Goal: Transaction & Acquisition: Purchase product/service

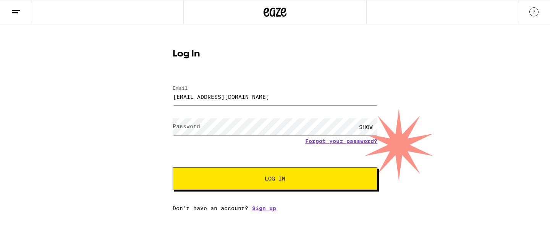
type input "[EMAIL_ADDRESS][DOMAIN_NAME]"
click at [173, 167] on button "Log In" at bounding box center [275, 178] width 205 height 23
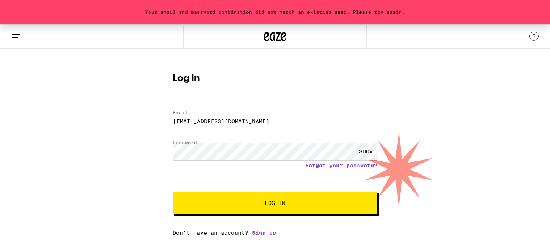
click at [173, 192] on button "Log In" at bounding box center [275, 203] width 205 height 23
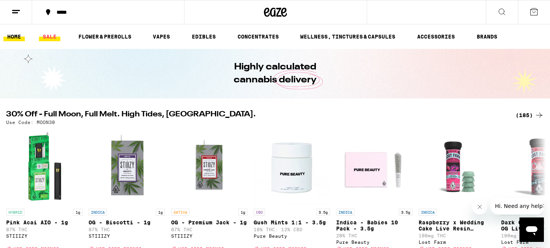
click at [54, 39] on link "SALE" at bounding box center [49, 36] width 21 height 9
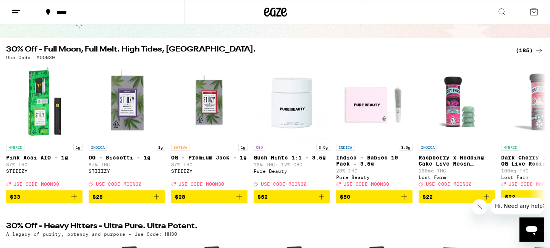
scroll to position [124, 0]
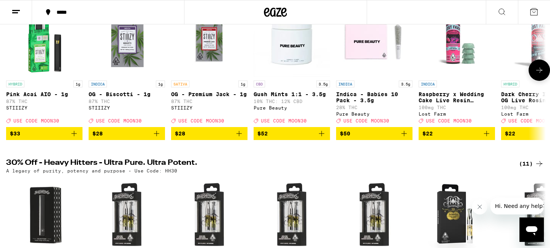
click at [52, 51] on img "Open page for Pink Acai AIO - 1g from STIIIZY" at bounding box center [44, 38] width 76 height 76
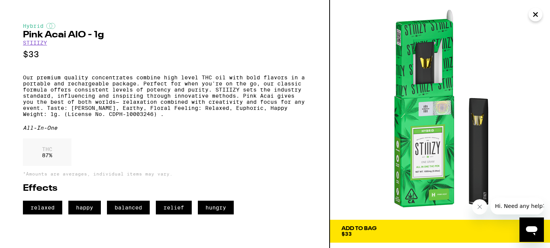
scroll to position [8, 0]
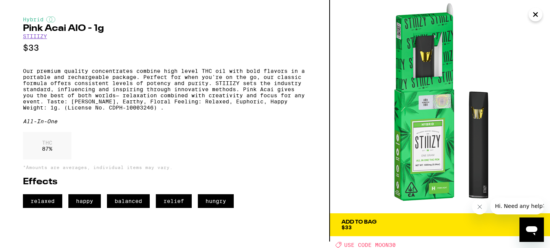
click at [387, 243] on span "USE CODE MOON30" at bounding box center [370, 245] width 52 height 6
click at [343, 243] on div "Deal Created with Sketch. USE CODE MOON30" at bounding box center [443, 245] width 215 height 6
drag, startPoint x: 397, startPoint y: 244, endPoint x: 376, endPoint y: 244, distance: 20.3
click at [376, 244] on div "Deal Created with Sketch. USE CODE MOON30" at bounding box center [443, 245] width 215 height 6
copy span "MOON30"
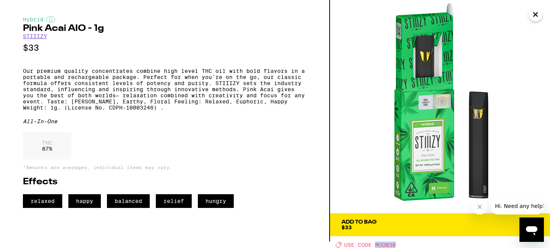
click at [394, 224] on span "Add To Bag $33" at bounding box center [440, 225] width 197 height 11
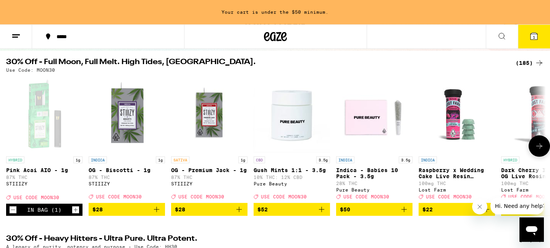
scroll to position [66, 0]
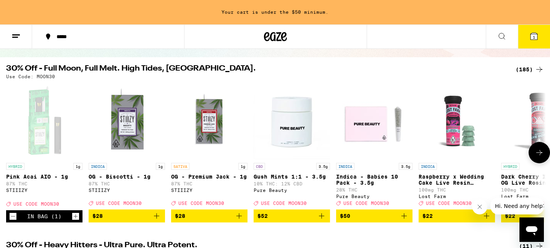
click at [542, 156] on icon at bounding box center [540, 152] width 6 height 5
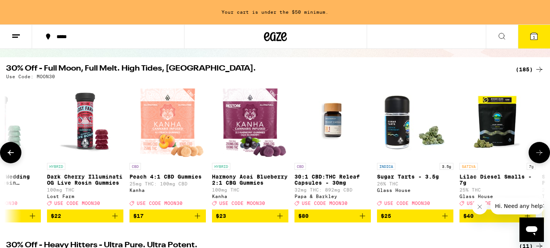
scroll to position [0, 455]
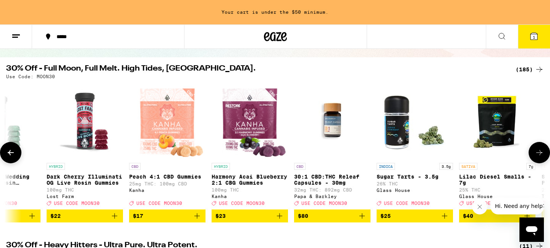
click at [541, 156] on icon at bounding box center [540, 152] width 6 height 5
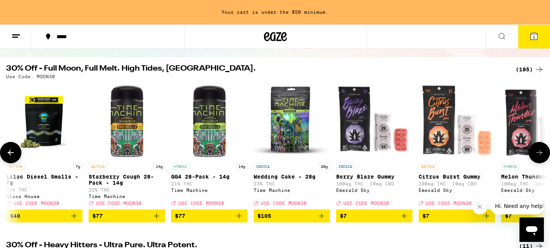
scroll to position [0, 910]
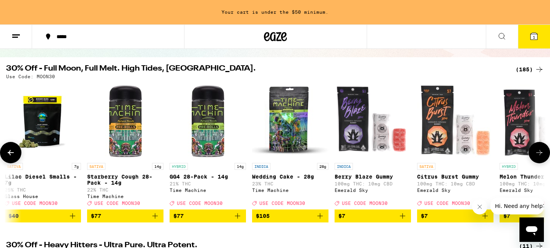
click at [541, 156] on icon at bounding box center [540, 152] width 6 height 5
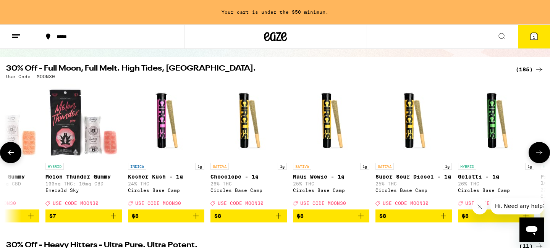
scroll to position [0, 1364]
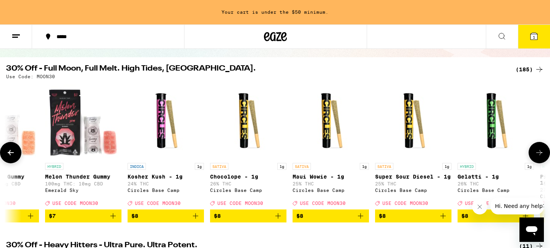
click at [541, 156] on icon at bounding box center [540, 152] width 6 height 5
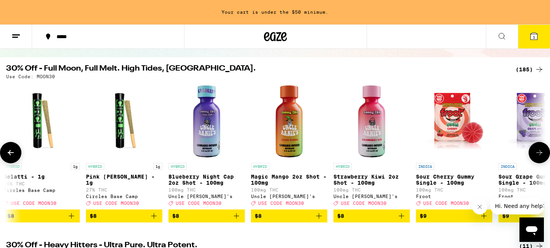
scroll to position [0, 1819]
click at [541, 156] on icon at bounding box center [540, 152] width 6 height 5
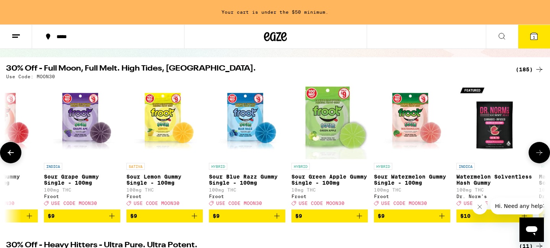
scroll to position [0, 2274]
click at [541, 156] on icon at bounding box center [540, 152] width 6 height 5
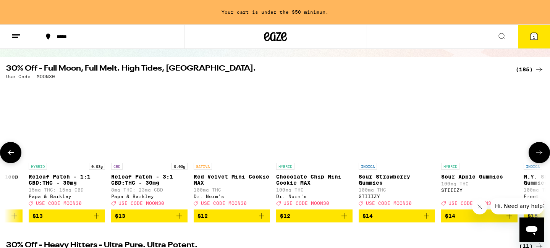
scroll to position [0, 4302]
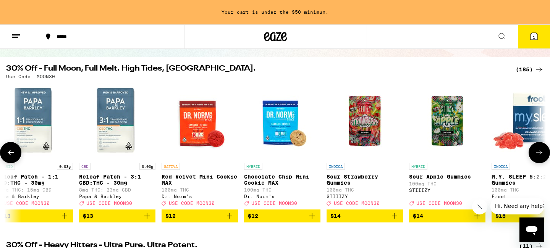
click at [542, 154] on icon at bounding box center [539, 152] width 9 height 9
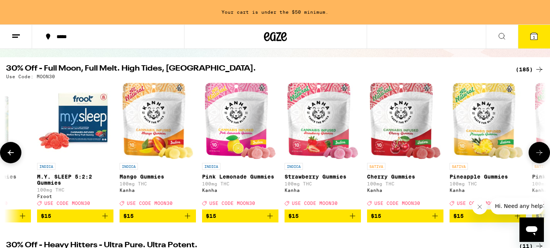
click at [541, 154] on icon at bounding box center [539, 152] width 9 height 9
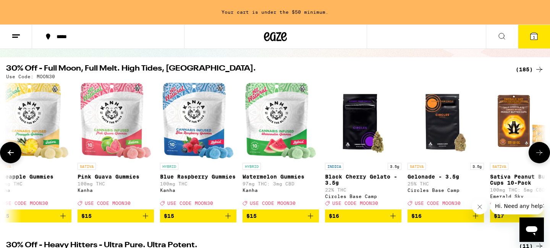
click at [541, 154] on icon at bounding box center [539, 152] width 9 height 9
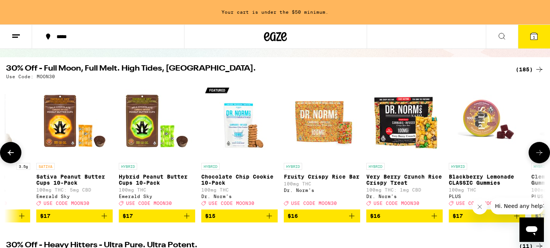
scroll to position [0, 5666]
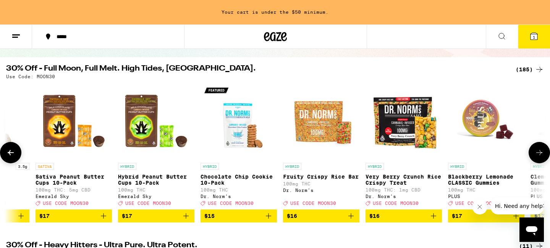
click at [541, 154] on icon at bounding box center [539, 152] width 9 height 9
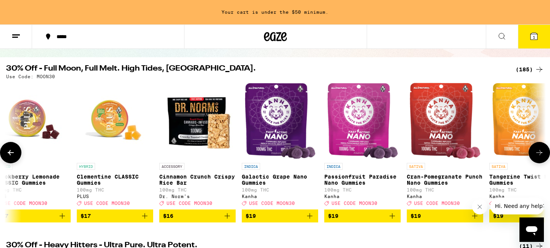
scroll to position [0, 6121]
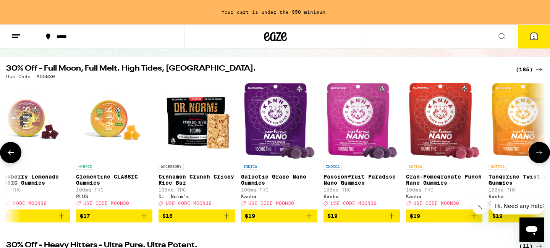
click at [541, 154] on icon at bounding box center [539, 152] width 9 height 9
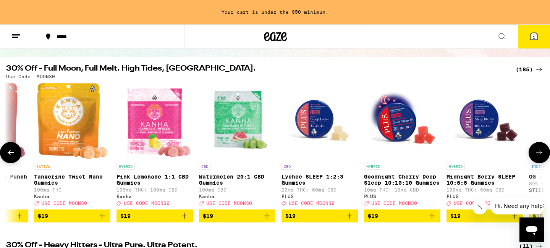
click at [541, 154] on icon at bounding box center [539, 152] width 9 height 9
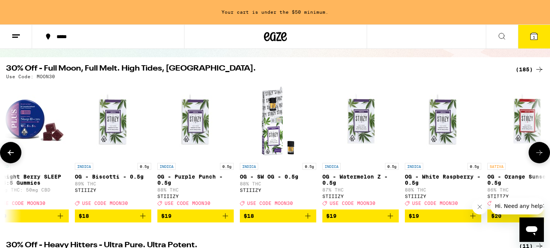
scroll to position [0, 7030]
click at [541, 154] on icon at bounding box center [539, 152] width 9 height 9
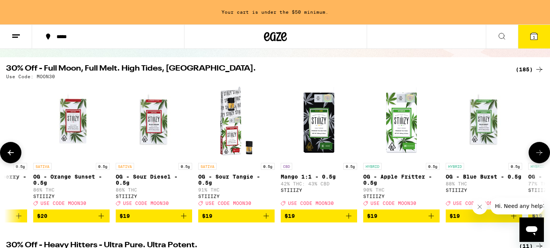
scroll to position [0, 7485]
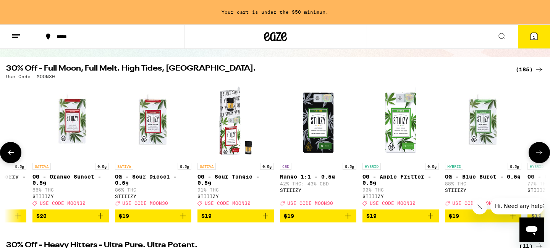
click at [230, 120] on img "Open page for OG - Sour Tangie - 0.5g from STIIIZY" at bounding box center [236, 121] width 76 height 76
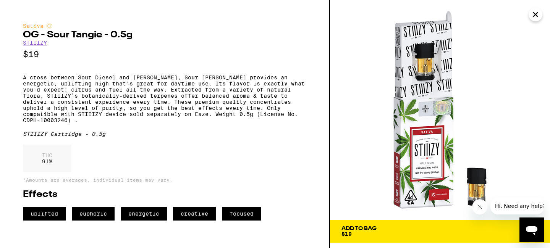
scroll to position [8, 0]
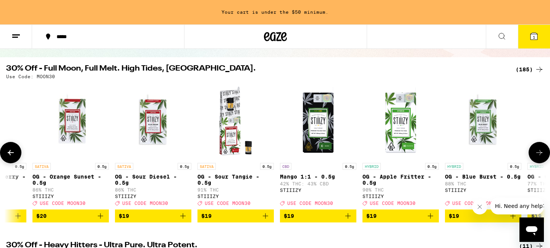
click at [543, 152] on button at bounding box center [539, 152] width 21 height 21
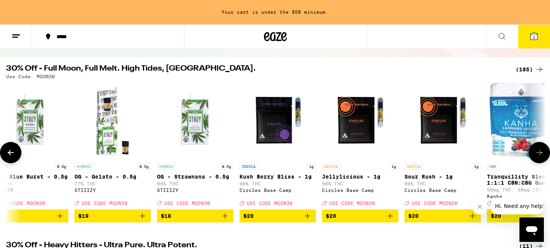
scroll to position [0, 7940]
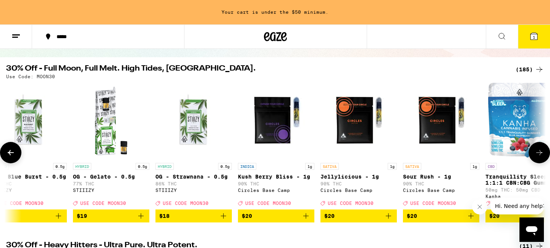
click at [347, 119] on img "Open page for Jellylicious - 1g from Circles Base Camp" at bounding box center [359, 121] width 76 height 76
click at [358, 125] on img "Open page for Jellylicious - 1g from Circles Base Camp" at bounding box center [359, 121] width 76 height 76
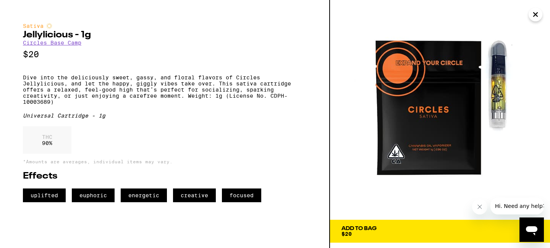
scroll to position [8, 0]
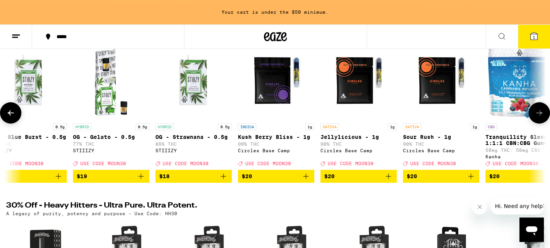
scroll to position [107, 0]
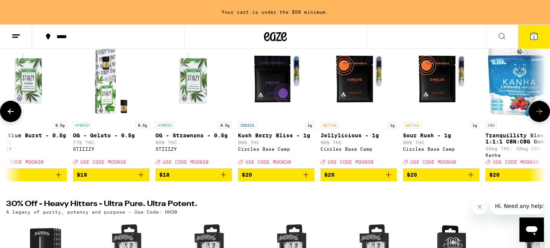
click at [541, 113] on icon at bounding box center [539, 111] width 9 height 9
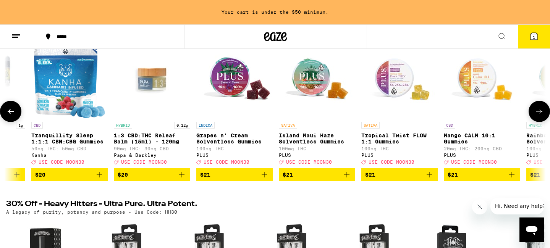
scroll to position [0, 8395]
click at [541, 113] on icon at bounding box center [539, 111] width 9 height 9
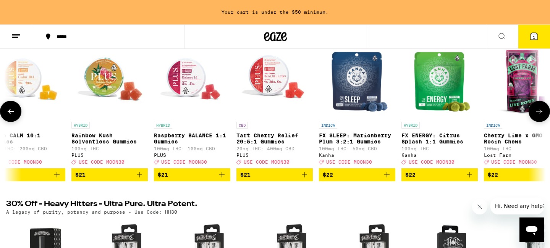
click at [541, 113] on icon at bounding box center [539, 111] width 9 height 9
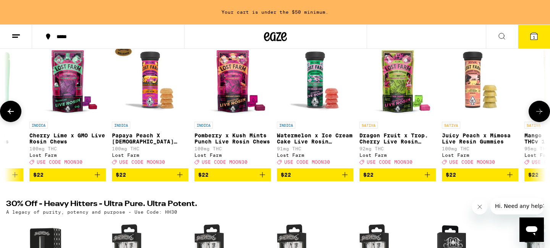
click at [541, 113] on icon at bounding box center [539, 111] width 9 height 9
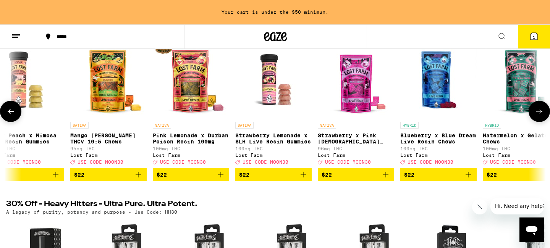
click at [541, 113] on icon at bounding box center [539, 111] width 9 height 9
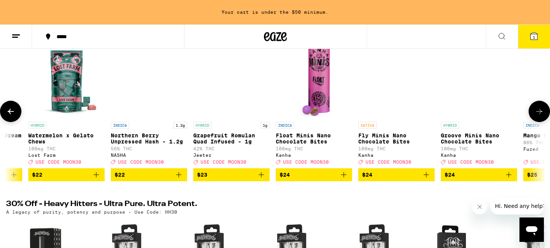
scroll to position [0, 10214]
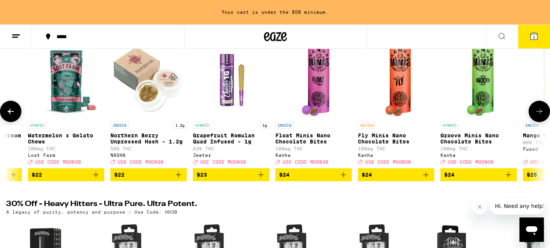
drag, startPoint x: 541, startPoint y: 113, endPoint x: 204, endPoint y: 101, distance: 336.9
click at [204, 101] on div "HYBRID 1g Pink Acai AIO - 1g 87% THC STIIIZY Deal Created with Sketch. USE CODE…" at bounding box center [275, 112] width 550 height 140
click at [232, 88] on img "Open page for Grapefruit Romulan Quad Infused - 1g from Jeeter" at bounding box center [231, 80] width 76 height 76
click at [233, 84] on img "Open page for Grapefruit Romulan Quad Infused - 1g from Jeeter" at bounding box center [231, 80] width 76 height 76
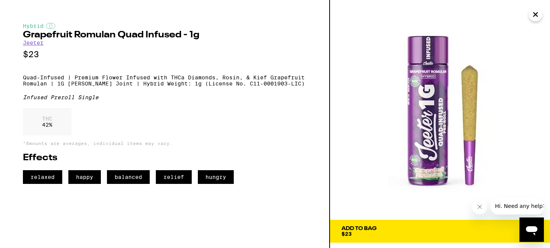
drag, startPoint x: 415, startPoint y: 233, endPoint x: 411, endPoint y: 232, distance: 4.1
click at [415, 233] on span "Add To Bag $23" at bounding box center [440, 231] width 197 height 11
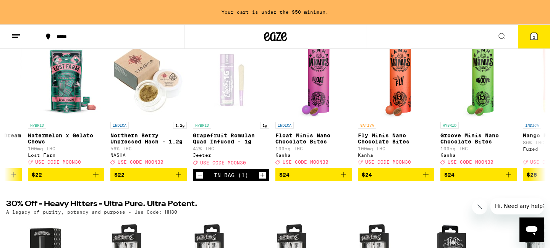
scroll to position [83, 0]
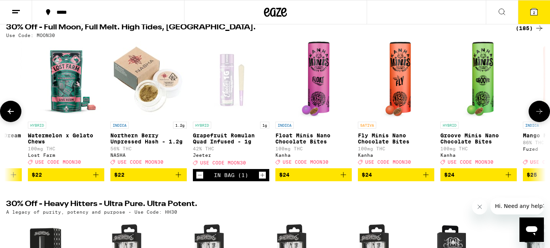
click at [538, 111] on icon at bounding box center [539, 111] width 9 height 9
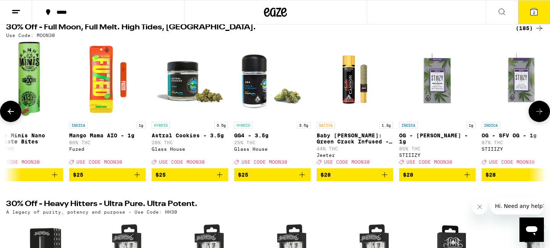
scroll to position [0, 10668]
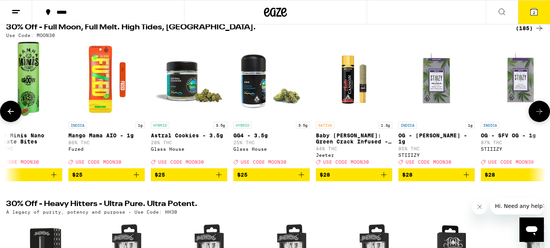
click at [349, 91] on img "Open page for Baby Cannon: Green Crack Infused - 1.3g from Jeeter" at bounding box center [354, 80] width 76 height 76
click at [537, 122] on button at bounding box center [539, 111] width 21 height 21
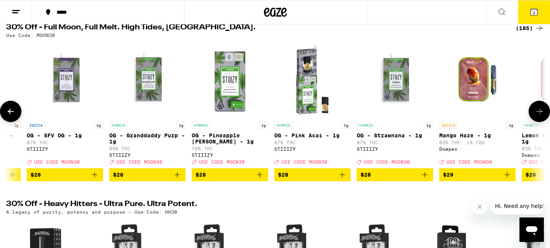
scroll to position [0, 11123]
click at [537, 122] on button at bounding box center [539, 111] width 21 height 21
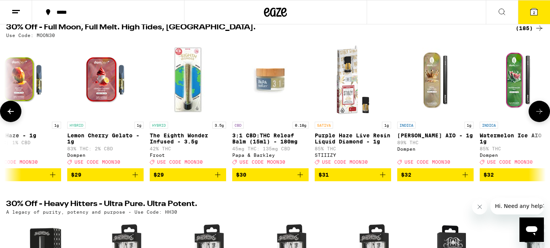
scroll to position [0, 11578]
click at [537, 122] on button at bounding box center [539, 111] width 21 height 21
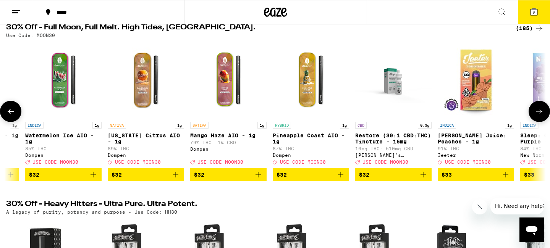
scroll to position [0, 12033]
click at [226, 73] on img "Open page for Mango Haze AIO - 1g from Dompen" at bounding box center [228, 80] width 76 height 76
click at [219, 97] on img "Open page for Mango Haze AIO - 1g from Dompen" at bounding box center [228, 80] width 76 height 76
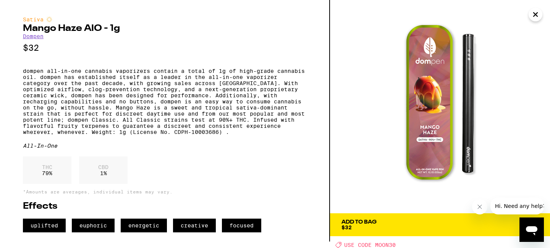
scroll to position [16, 0]
click at [391, 220] on span "Add To Bag $32" at bounding box center [440, 225] width 197 height 11
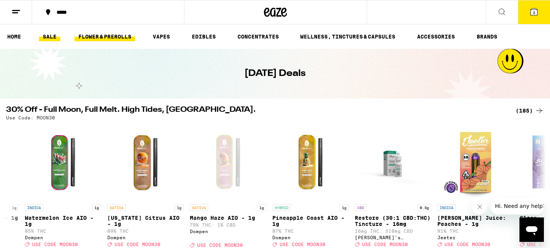
click at [90, 36] on link "FLOWER & PREROLLS" at bounding box center [105, 36] width 61 height 9
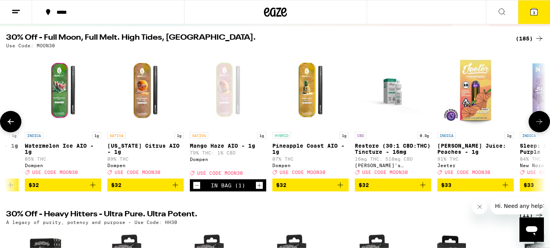
scroll to position [83, 0]
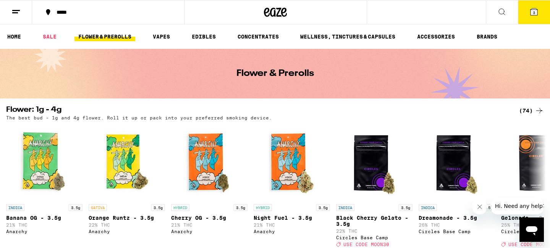
click at [534, 16] on button "3" at bounding box center [534, 12] width 32 height 24
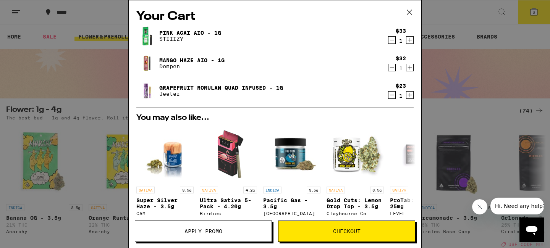
click at [178, 65] on p "Dompen" at bounding box center [191, 66] width 65 height 6
click at [171, 63] on link "Mango Haze AIO - 1g" at bounding box center [191, 60] width 65 height 6
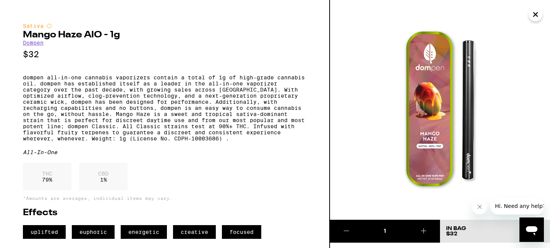
click at [39, 46] on link "Dompen" at bounding box center [33, 43] width 21 height 6
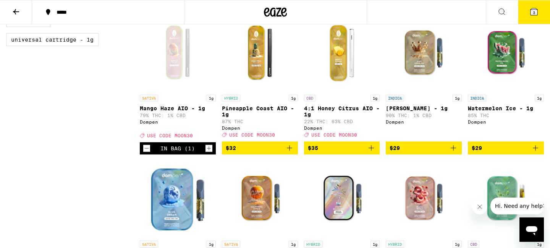
scroll to position [371, 0]
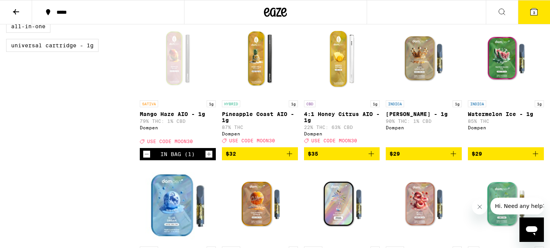
click at [254, 72] on img "Open page for Pineapple Coast AIO - 1g from Dompen" at bounding box center [260, 58] width 76 height 76
click at [253, 159] on span "$32" at bounding box center [260, 153] width 68 height 9
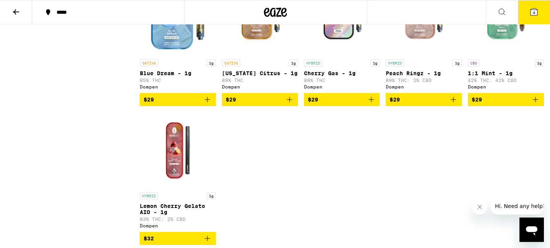
scroll to position [619, 0]
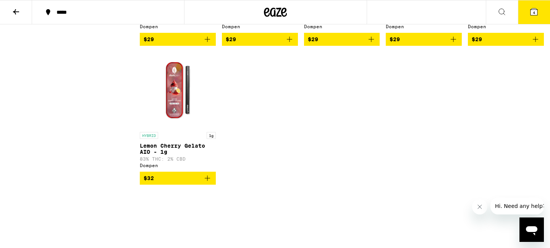
click at [168, 97] on img "Open page for Lemon Cherry Gelato AIO - 1g from Dompen" at bounding box center [178, 90] width 76 height 76
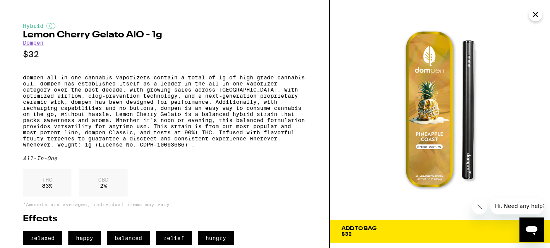
scroll to position [16, 0]
click at [363, 226] on div "Add To Bag" at bounding box center [359, 228] width 35 height 5
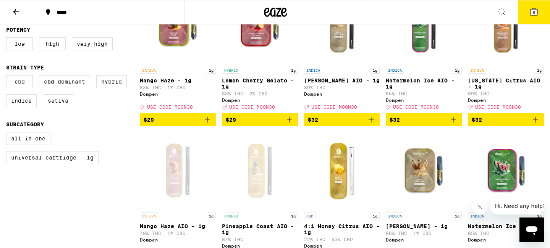
scroll to position [165, 0]
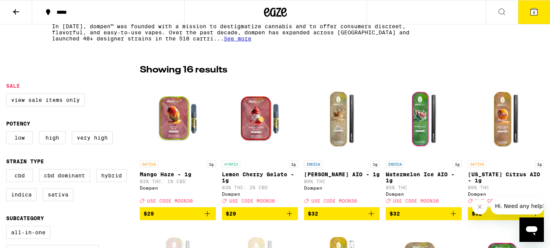
click at [532, 8] on icon at bounding box center [534, 11] width 9 height 9
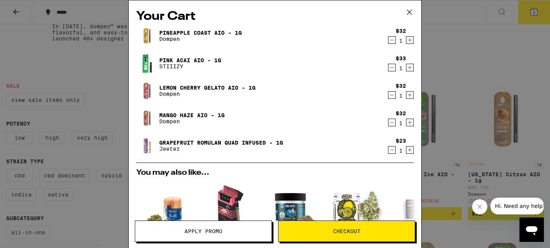
click at [393, 69] on icon "Decrement" at bounding box center [392, 67] width 7 height 9
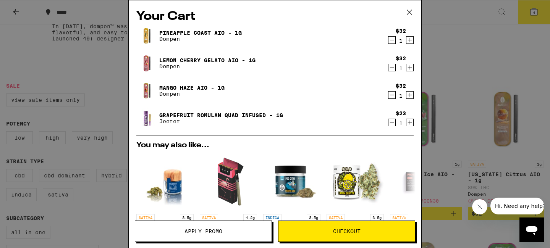
click at [393, 69] on icon "Decrement" at bounding box center [392, 67] width 7 height 9
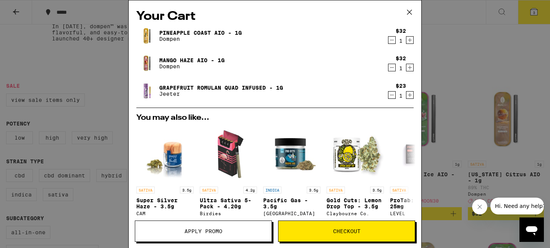
click at [393, 69] on icon "Decrement" at bounding box center [392, 67] width 7 height 9
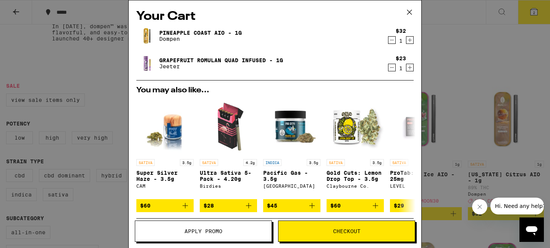
click at [393, 69] on icon "Decrement" at bounding box center [392, 67] width 7 height 9
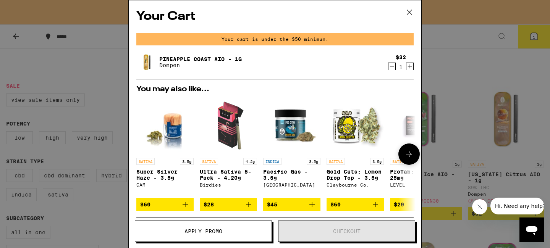
click at [306, 134] on img "Open page for Pacific Gas - 3.5g from Fog City Farms" at bounding box center [291, 125] width 57 height 57
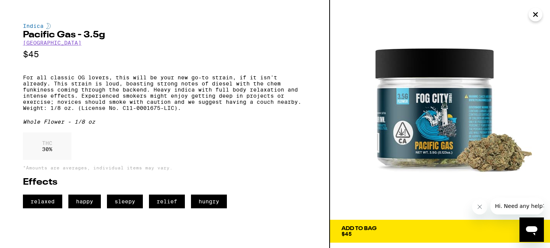
click at [52, 43] on link "[GEOGRAPHIC_DATA]" at bounding box center [52, 43] width 58 height 6
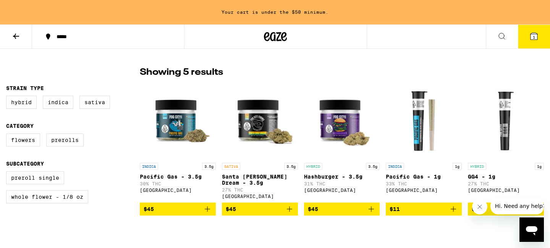
scroll to position [165, 0]
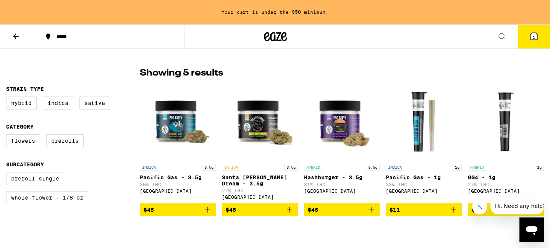
click at [14, 36] on icon at bounding box center [16, 36] width 6 height 5
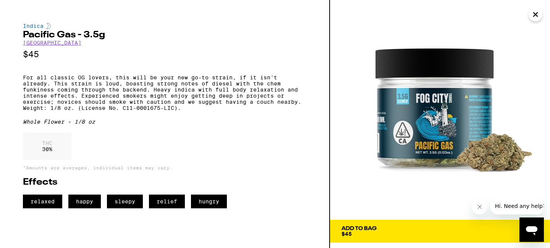
click at [534, 14] on icon "Close" at bounding box center [535, 14] width 9 height 11
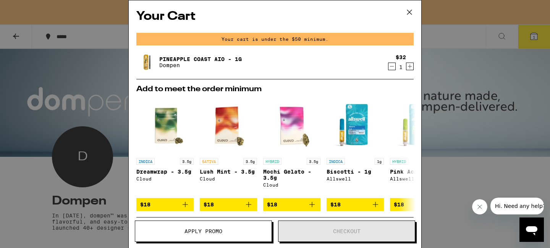
click at [59, 33] on div "Your Cart Your cart is under the $50 minimum. Pineapple Coast AIO - 1g Dompen $…" at bounding box center [275, 124] width 550 height 248
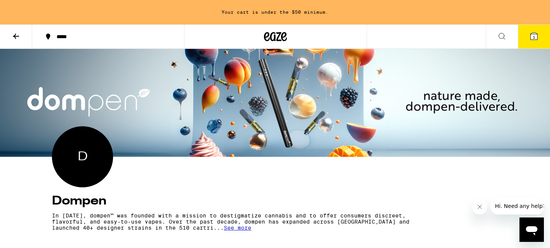
click at [14, 36] on icon at bounding box center [16, 36] width 6 height 5
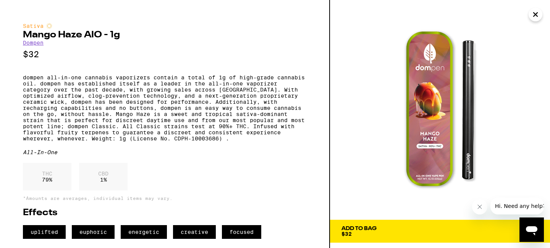
click at [534, 18] on icon "Close" at bounding box center [535, 14] width 9 height 11
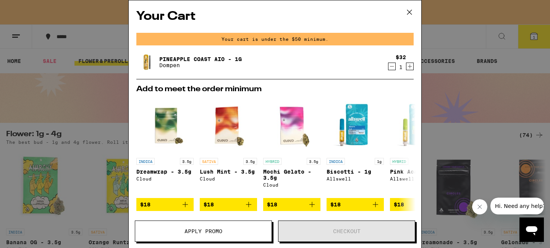
click at [406, 8] on icon at bounding box center [409, 11] width 11 height 11
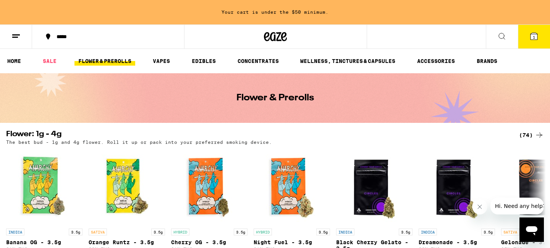
click at [112, 60] on link "FLOWER & PREROLLS" at bounding box center [105, 61] width 61 height 9
click at [540, 136] on icon at bounding box center [539, 135] width 9 height 9
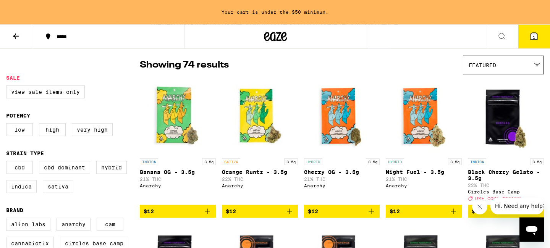
scroll to position [83, 0]
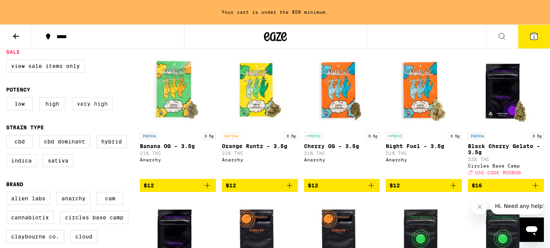
click at [92, 107] on label "Very High" at bounding box center [92, 103] width 41 height 13
click at [8, 99] on input "Very High" at bounding box center [8, 99] width 0 height 0
checkbox input "true"
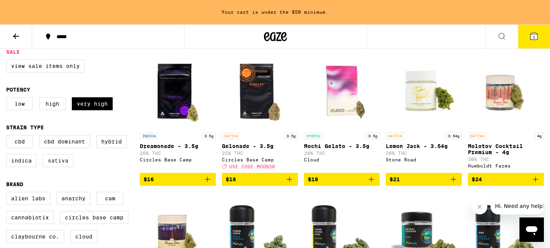
click at [56, 167] on label "Sativa" at bounding box center [58, 160] width 31 height 13
click at [8, 137] on input "Sativa" at bounding box center [8, 136] width 0 height 0
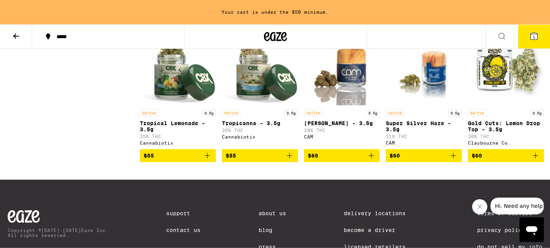
scroll to position [495, 0]
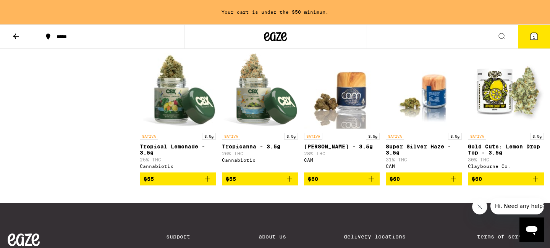
click at [516, 113] on img "Open page for Gold Cuts: Lemon Drop Top - 3.5g from Claybourne Co." at bounding box center [506, 91] width 76 height 76
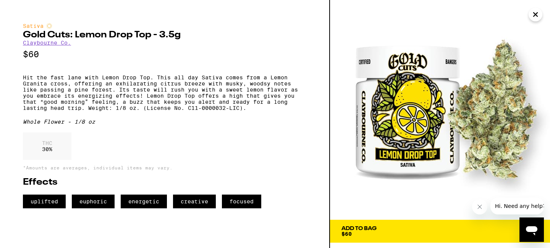
click at [357, 238] on button "Add To Bag $60" at bounding box center [440, 231] width 220 height 23
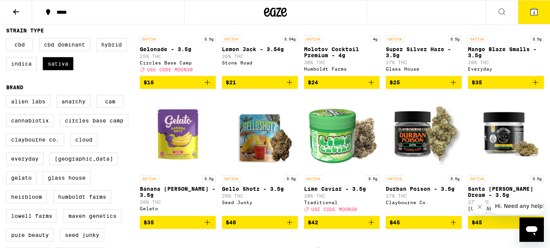
scroll to position [70, 0]
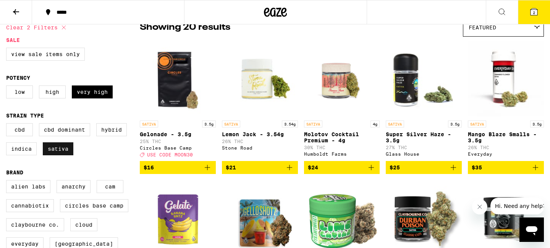
click at [55, 154] on label "Sativa" at bounding box center [58, 149] width 31 height 13
click at [8, 125] on input "Sativa" at bounding box center [8, 125] width 0 height 0
checkbox input "false"
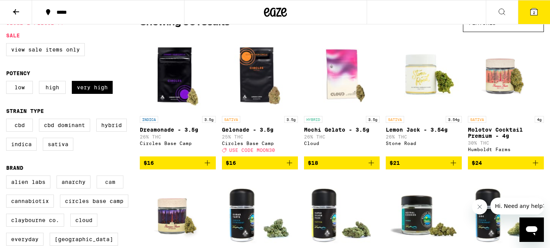
scroll to position [70, 0]
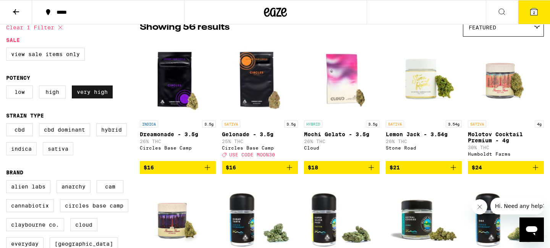
click at [89, 96] on label "Very High" at bounding box center [92, 92] width 41 height 13
click at [16, 96] on label "Low" at bounding box center [19, 92] width 27 height 13
click at [49, 97] on label "High" at bounding box center [52, 92] width 27 height 13
click at [105, 97] on label "Very High" at bounding box center [92, 92] width 41 height 13
click at [83, 122] on fieldset "Strain Type CBD CBD Dominant Hybrid Indica Sativa" at bounding box center [73, 137] width 134 height 49
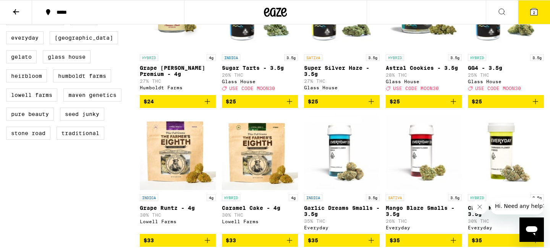
scroll to position [0, 0]
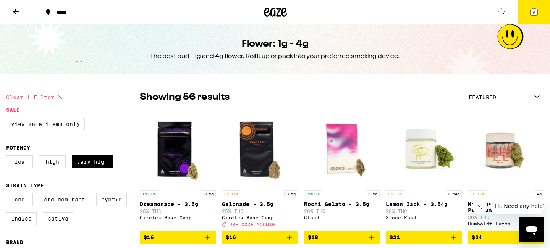
click at [45, 128] on label "View Sale Items Only" at bounding box center [45, 124] width 79 height 13
click at [8, 119] on input "View Sale Items Only" at bounding box center [8, 119] width 0 height 0
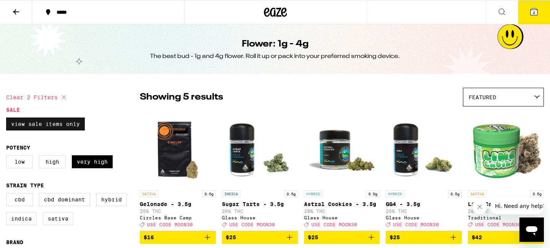
click at [58, 125] on label "View Sale Items Only" at bounding box center [45, 124] width 79 height 13
click at [8, 119] on input "View Sale Items Only" at bounding box center [8, 119] width 0 height 0
checkbox input "false"
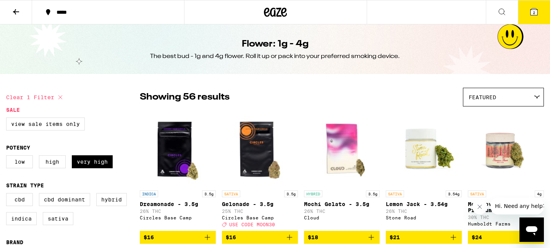
click at [61, 96] on icon at bounding box center [60, 97] width 9 height 9
checkbox input "false"
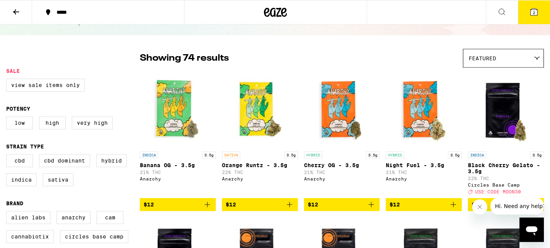
scroll to position [41, 0]
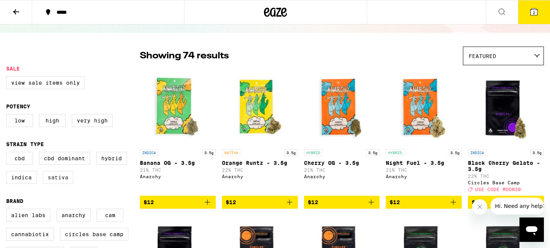
click at [55, 181] on label "Sativa" at bounding box center [58, 177] width 31 height 13
click at [63, 184] on label "Sativa" at bounding box center [58, 177] width 31 height 13
click at [8, 154] on input "Sativa" at bounding box center [8, 153] width 0 height 0
checkbox input "true"
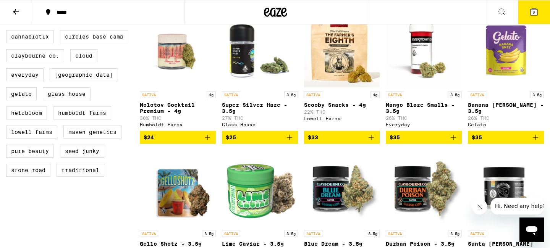
scroll to position [248, 0]
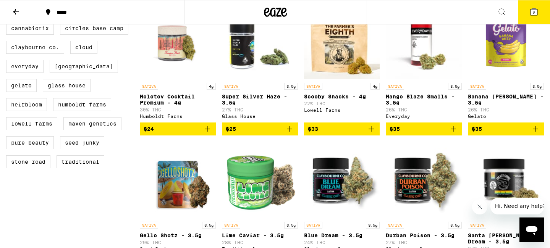
click at [182, 61] on img "Open page for Molotov Cocktail Premium - 4g from Humboldt Farms" at bounding box center [178, 41] width 76 height 76
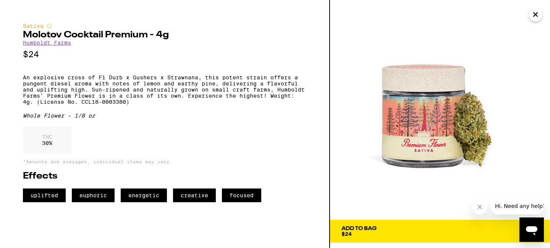
click at [430, 224] on button "Add To Bag $24" at bounding box center [440, 231] width 220 height 23
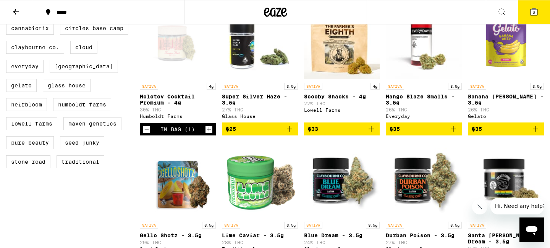
click at [533, 8] on icon at bounding box center [534, 11] width 9 height 9
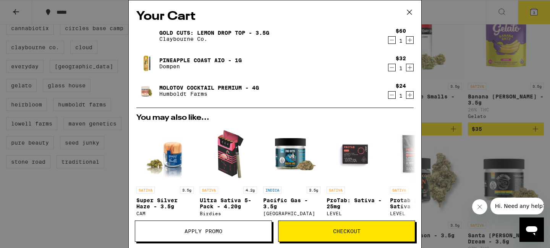
scroll to position [133, 0]
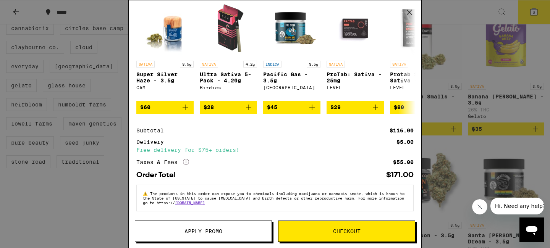
click at [169, 233] on span "Apply Promo" at bounding box center [203, 231] width 136 height 5
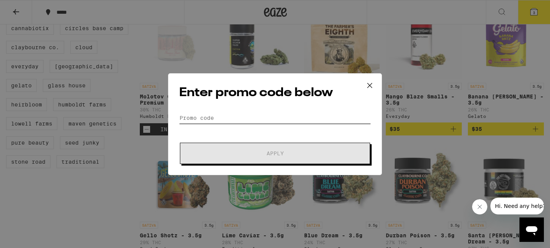
paste input "MOON30"
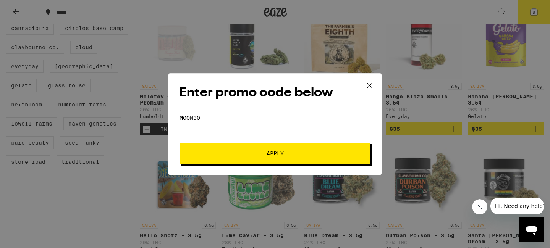
type input "MOON30"
click at [237, 152] on span "Apply" at bounding box center [275, 153] width 138 height 5
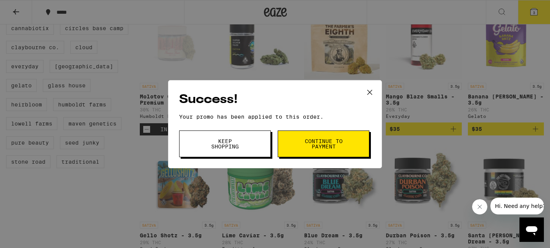
click at [332, 141] on span "Continue to payment" at bounding box center [323, 144] width 39 height 11
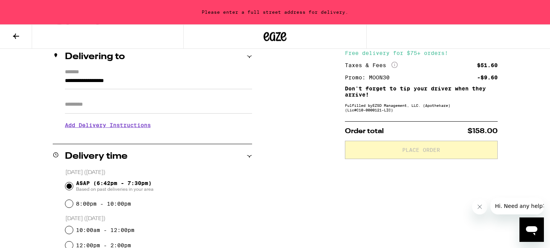
scroll to position [83, 0]
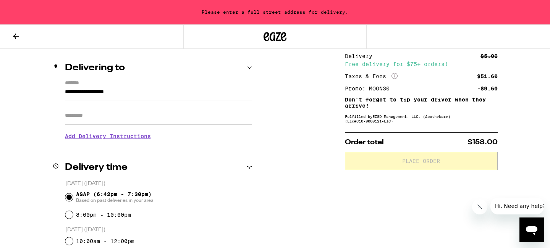
click at [96, 119] on input "Apt/Suite" at bounding box center [158, 116] width 187 height 18
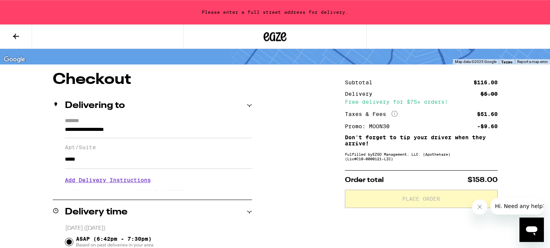
scroll to position [41, 0]
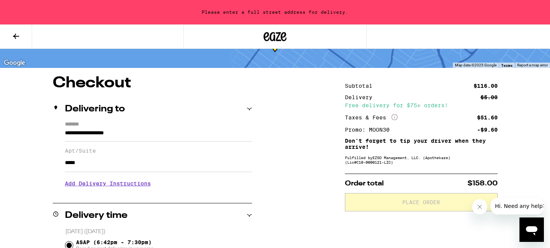
type input "*****"
click at [96, 141] on input "**********" at bounding box center [158, 135] width 187 height 13
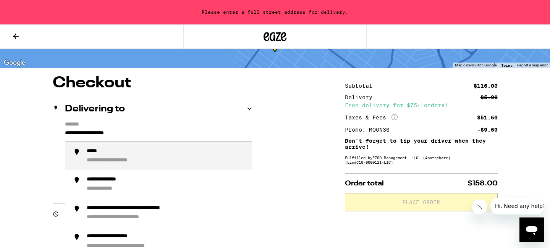
drag, startPoint x: 102, startPoint y: 135, endPoint x: 54, endPoint y: 129, distance: 48.1
click at [65, 129] on input "**********" at bounding box center [158, 135] width 187 height 13
click at [163, 136] on input "**********" at bounding box center [158, 135] width 187 height 13
click at [167, 133] on input "**********" at bounding box center [158, 135] width 187 height 13
drag, startPoint x: 194, startPoint y: 135, endPoint x: 11, endPoint y: 128, distance: 183.6
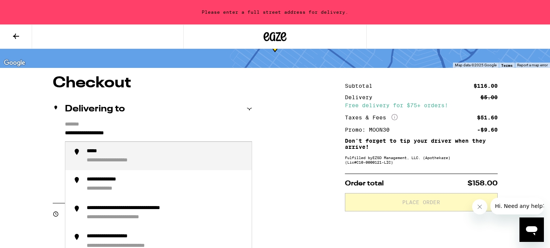
click at [65, 129] on input "**********" at bounding box center [158, 135] width 187 height 13
click at [150, 164] on div "**********" at bounding box center [166, 156] width 159 height 16
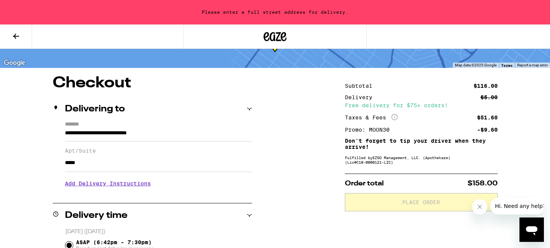
scroll to position [17, 0]
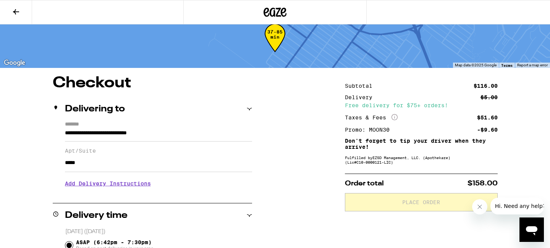
click at [191, 165] on input "*****" at bounding box center [158, 163] width 187 height 18
click at [204, 136] on input "**********" at bounding box center [158, 135] width 187 height 13
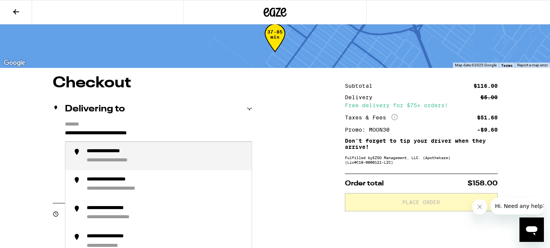
click at [187, 159] on div "**********" at bounding box center [166, 156] width 159 height 16
type input "**********"
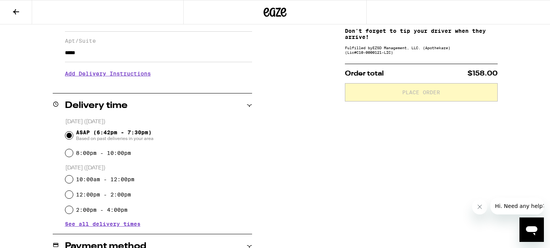
scroll to position [223, 0]
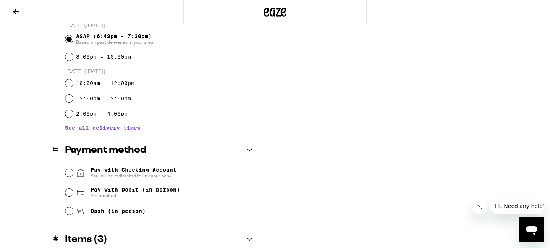
click at [109, 84] on label "10:00am - 12:00pm" at bounding box center [105, 83] width 58 height 6
click at [73, 84] on input "10:00am - 12:00pm" at bounding box center [69, 83] width 8 height 8
radio input "true"
click at [135, 191] on span "Pay with Debit (in person)" at bounding box center [135, 190] width 89 height 6
click at [73, 191] on input "Pay with Debit (in person) Pin required" at bounding box center [69, 193] width 8 height 8
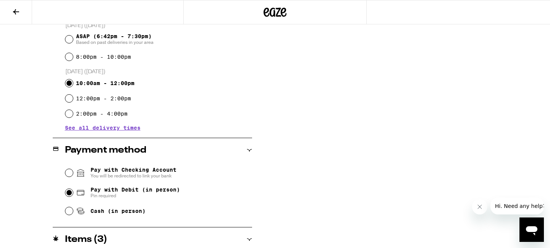
radio input "true"
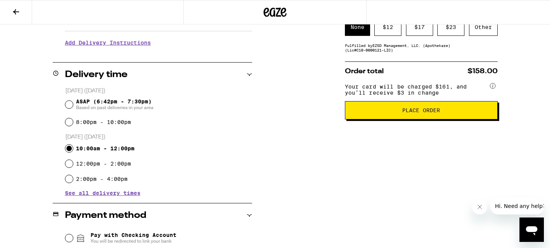
scroll to position [141, 0]
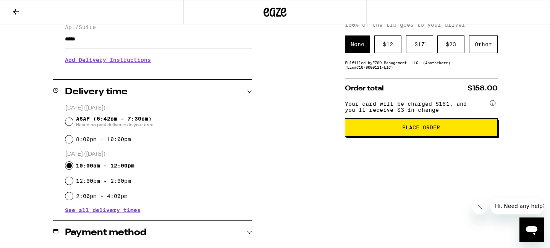
click at [106, 211] on span "See all delivery times" at bounding box center [103, 210] width 76 height 5
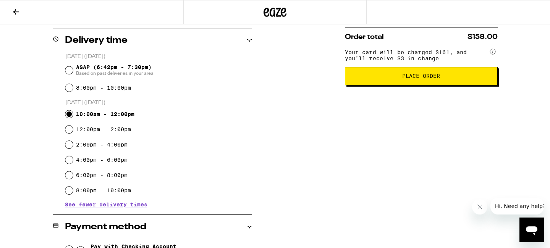
scroll to position [99, 0]
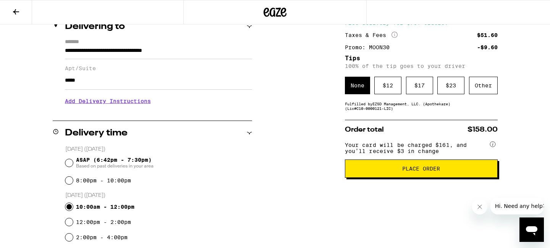
click at [90, 179] on label "8:00pm - 10:00pm" at bounding box center [103, 181] width 55 height 6
click at [73, 179] on input "8:00pm - 10:00pm" at bounding box center [69, 181] width 8 height 8
radio input "true"
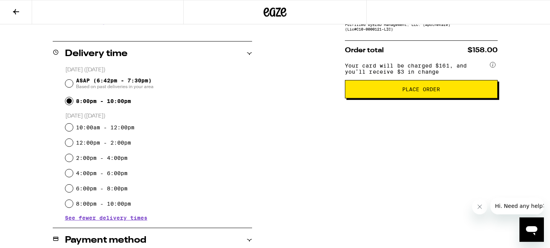
scroll to position [182, 0]
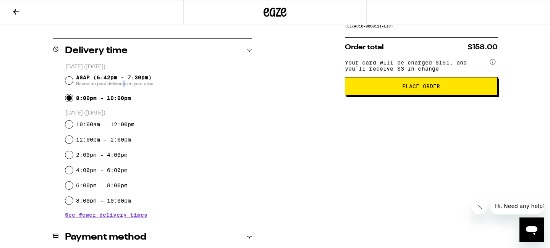
click at [124, 83] on span "Based on past deliveries in your area" at bounding box center [115, 84] width 78 height 6
click at [73, 83] on input "ASAP (6:42pm - 7:30pm) Based on past deliveries in your area" at bounding box center [69, 81] width 8 height 8
radio input "true"
click at [227, 144] on div "12:00pm - 2:00pm" at bounding box center [158, 139] width 187 height 15
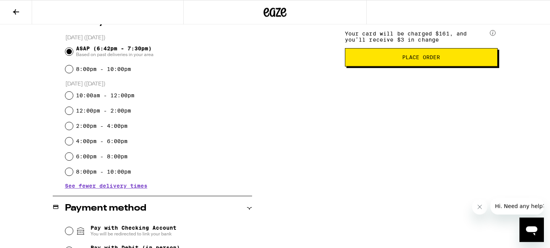
scroll to position [347, 0]
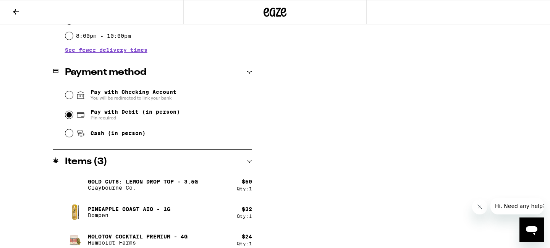
click at [166, 97] on span "You will be redirected to link your bank" at bounding box center [134, 98] width 86 height 6
click at [73, 97] on input "Pay with Checking Account You will be redirected to link your bank" at bounding box center [69, 95] width 8 height 8
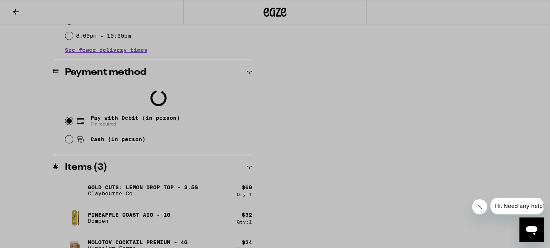
click at [459, 160] on div at bounding box center [275, 124] width 550 height 248
click at [401, 156] on div at bounding box center [275, 124] width 550 height 248
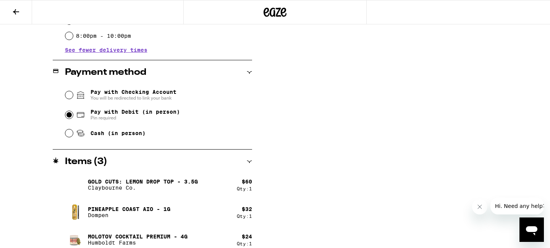
click at [149, 114] on span "Pay with Debit (in person)" at bounding box center [135, 112] width 89 height 6
click at [73, 114] on input "Pay with Debit (in person) Pin required" at bounding box center [69, 115] width 8 height 8
radio input "true"
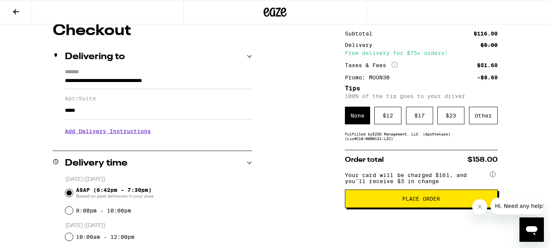
scroll to position [67, 0]
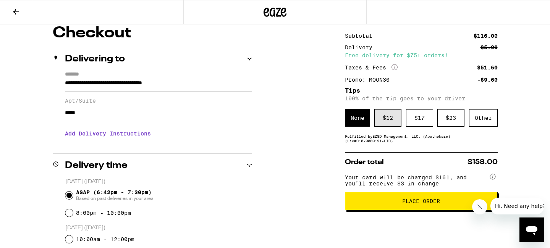
click at [381, 120] on div "$ 12" at bounding box center [388, 118] width 27 height 18
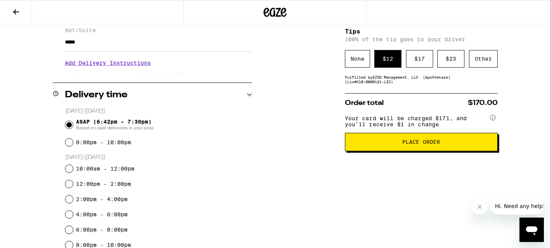
scroll to position [149, 0]
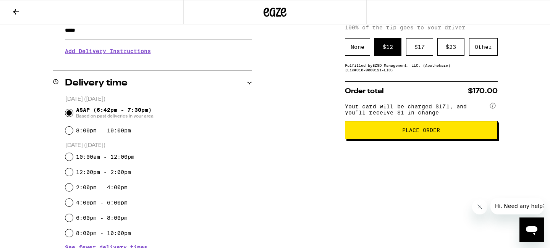
click at [391, 133] on button "Place Order" at bounding box center [421, 130] width 153 height 18
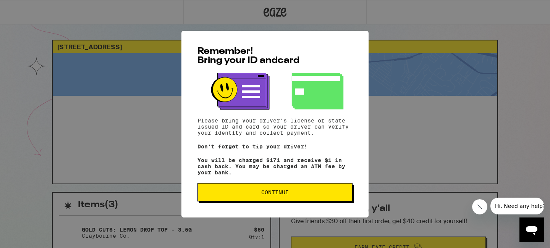
click at [292, 200] on button "Continue" at bounding box center [275, 192] width 155 height 18
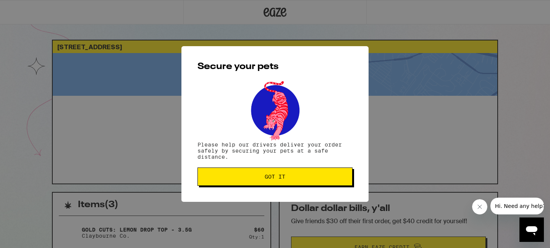
click at [291, 186] on button "Got it" at bounding box center [275, 177] width 155 height 18
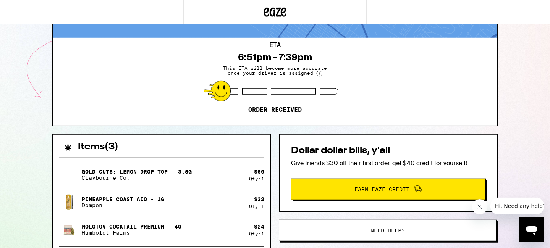
scroll to position [41, 0]
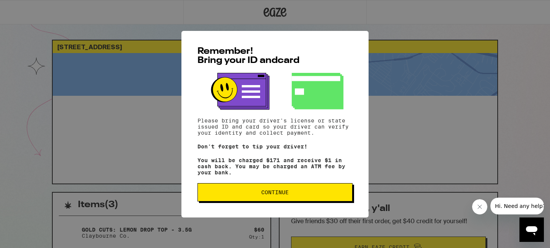
click at [297, 201] on button "Continue" at bounding box center [275, 192] width 155 height 18
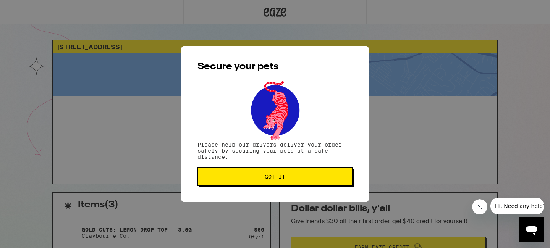
click at [275, 177] on span "Got it" at bounding box center [275, 176] width 21 height 5
